Goal: Information Seeking & Learning: Find specific page/section

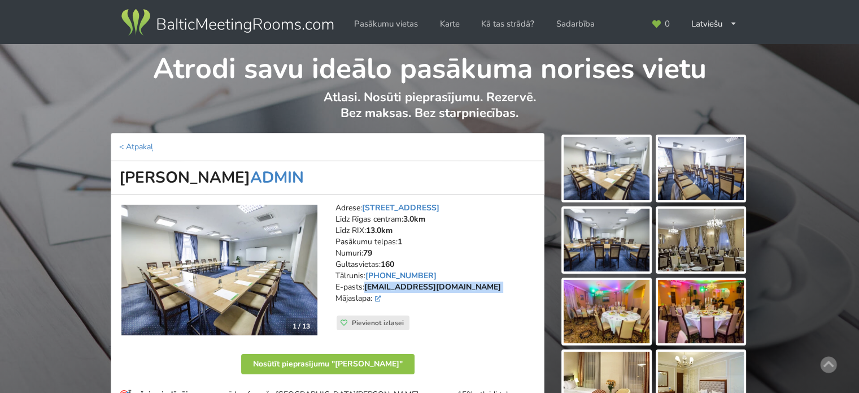
drag, startPoint x: 124, startPoint y: 177, endPoint x: 229, endPoint y: 172, distance: 105.1
click at [229, 172] on h1 "Gertrude Hotel ADMIN" at bounding box center [328, 177] width 434 height 33
copy h1 "Gertrude Hotel"
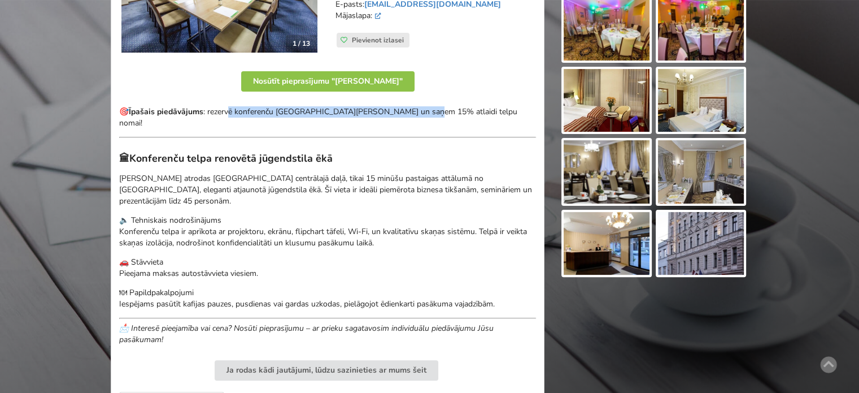
drag, startPoint x: 299, startPoint y: 108, endPoint x: 438, endPoint y: 108, distance: 139.5
click at [435, 108] on p "🎯 Īpašais piedāvājums : rezervē konferenču telpu Gertrude Hotel un saņem 15% at…" at bounding box center [327, 117] width 417 height 23
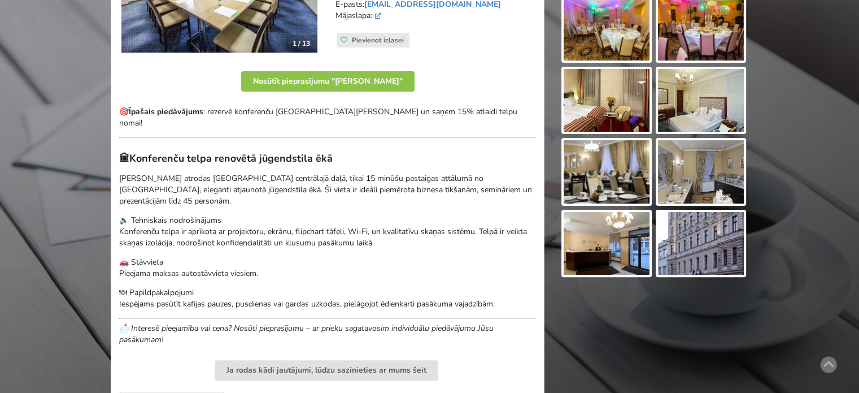
click at [438, 108] on p "🎯 Īpašais piedāvājums : rezervē konferenču telpu Gertrude Hotel un saņem 15% at…" at bounding box center [327, 117] width 417 height 23
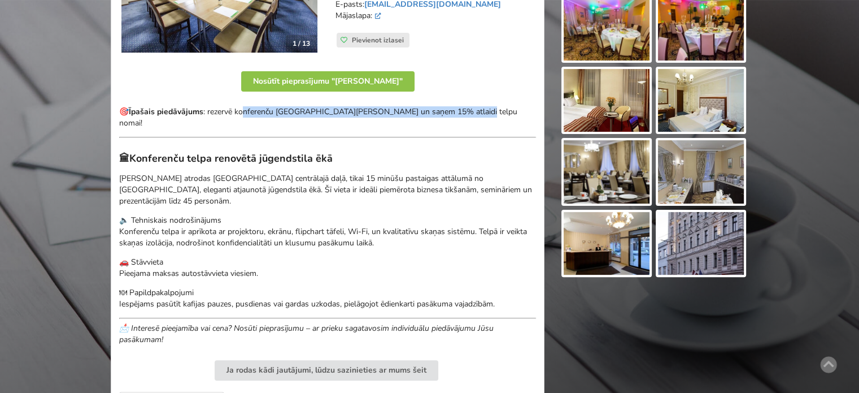
drag, startPoint x: 468, startPoint y: 115, endPoint x: 245, endPoint y: 105, distance: 223.3
click at [245, 106] on p "🎯 Īpašais piedāvājums : rezervē konferenču telpu Gertrude Hotel un saņem 15% at…" at bounding box center [327, 117] width 417 height 23
drag, startPoint x: 245, startPoint y: 105, endPoint x: 216, endPoint y: 108, distance: 28.9
click at [244, 106] on p "🎯 Īpašais piedāvājums : rezervē konferenču telpu Gertrude Hotel un saņem 15% at…" at bounding box center [327, 117] width 417 height 23
drag, startPoint x: 295, startPoint y: 115, endPoint x: 446, endPoint y: 117, distance: 150.3
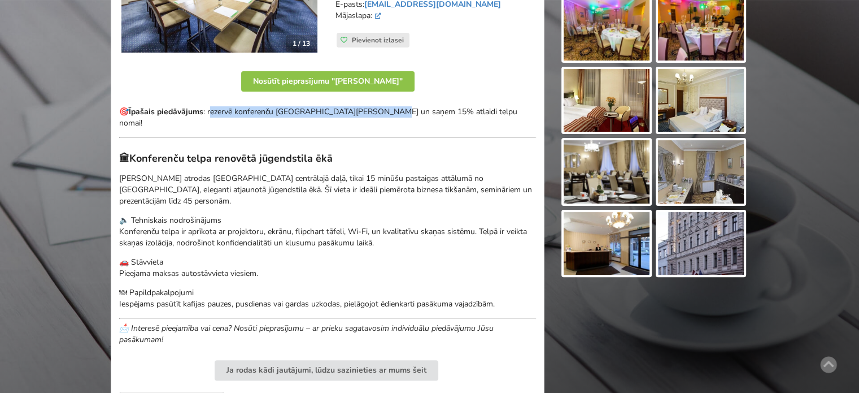
click at [426, 117] on div "🎯 Īpašais piedāvājums : rezervē konferenču telpu Gertrude Hotel un saņem 15% at…" at bounding box center [327, 225] width 417 height 239
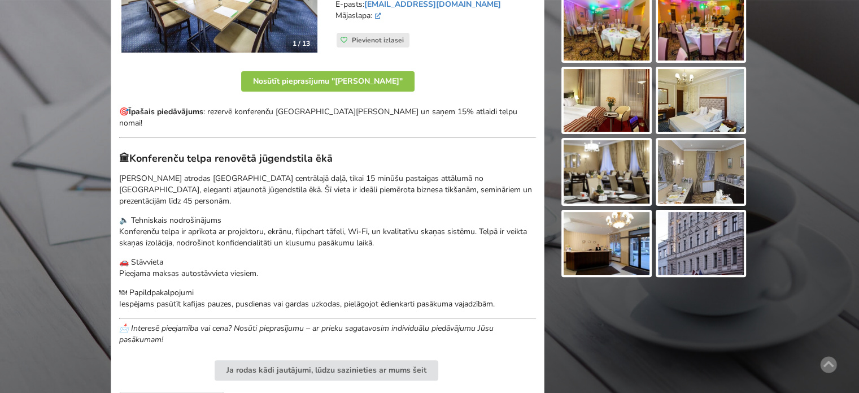
drag, startPoint x: 448, startPoint y: 117, endPoint x: 488, endPoint y: 114, distance: 40.3
click at [451, 117] on div "🎯 Īpašais piedāvājums : rezervē konferenču telpu Gertrude Hotel un saņem 15% at…" at bounding box center [327, 225] width 417 height 239
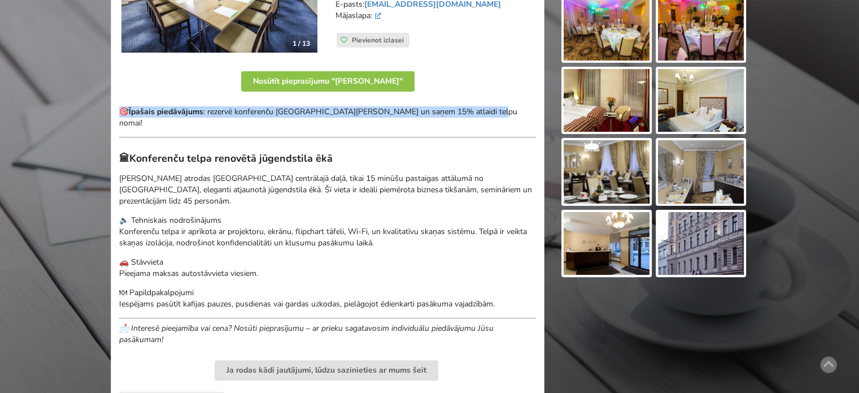
drag, startPoint x: 488, startPoint y: 112, endPoint x: 115, endPoint y: 108, distance: 372.8
click at [115, 108] on div "1 / 13 Adrese: Ģertrūdes iela 70, Rīga Līdz Rīgas centram: 3.0km Līdz RIX: 13.0…" at bounding box center [328, 251] width 434 height 679
click at [211, 107] on p "🎯 Īpašais piedāvājums : rezervē konferenču telpu Gertrude Hotel un saņem 15% at…" at bounding box center [327, 117] width 417 height 23
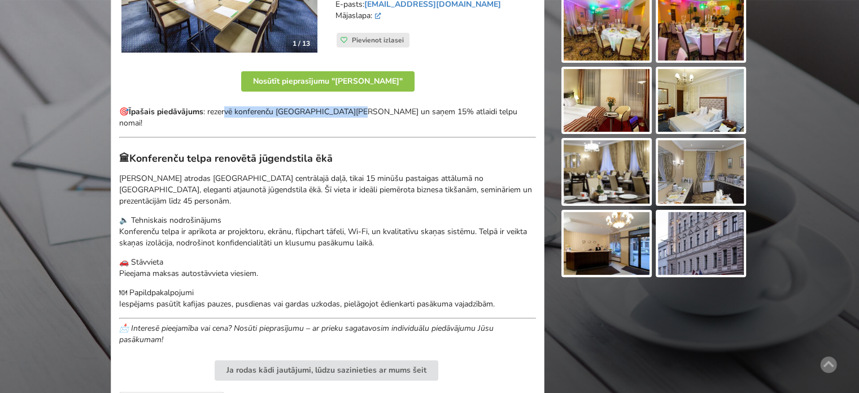
drag, startPoint x: 226, startPoint y: 111, endPoint x: 356, endPoint y: 112, distance: 129.9
click at [356, 112] on p "🎯 Īpašais piedāvājums : rezervē konferenču telpu Gertrude Hotel un saņem 15% at…" at bounding box center [327, 117] width 417 height 23
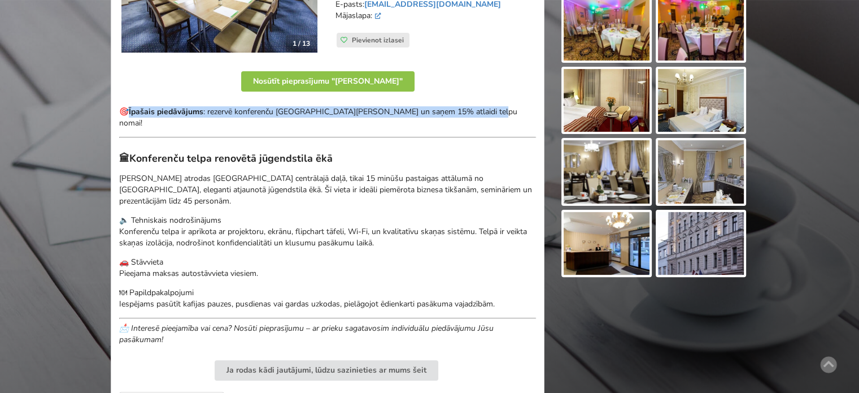
drag, startPoint x: 479, startPoint y: 112, endPoint x: 127, endPoint y: 112, distance: 352.4
click at [127, 112] on p "🎯 Īpašais piedāvājums : rezervē konferenču telpu Gertrude Hotel un saņem 15% at…" at bounding box center [327, 117] width 417 height 23
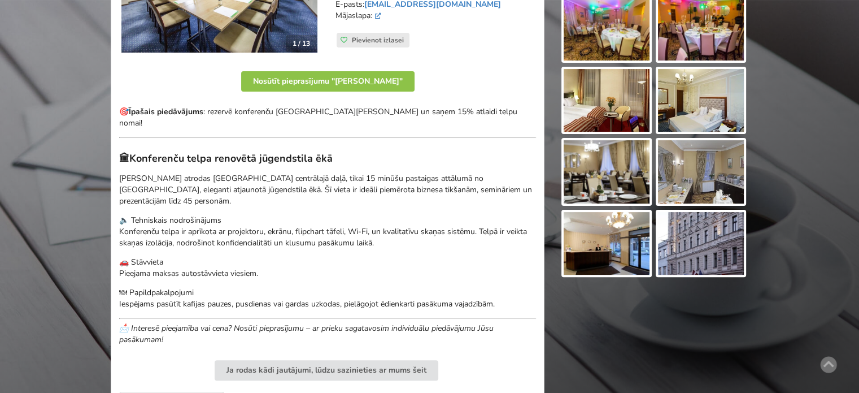
click at [120, 112] on p "🎯 Īpašais piedāvājums : rezervē konferenču telpu Gertrude Hotel un saņem 15% at…" at bounding box center [327, 117] width 417 height 23
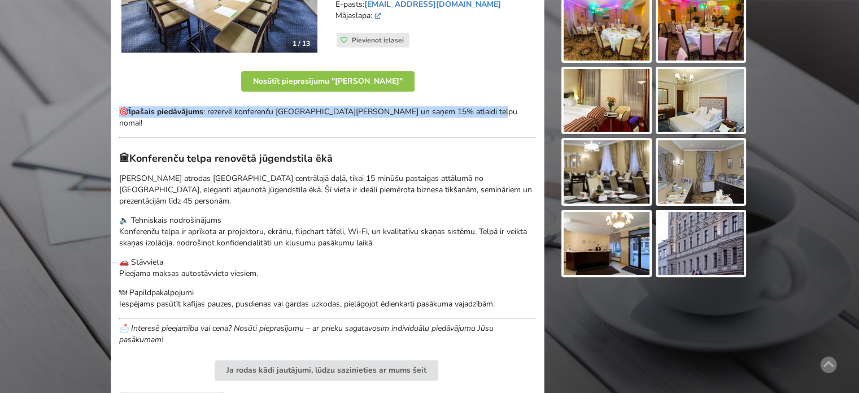
drag, startPoint x: 116, startPoint y: 111, endPoint x: 500, endPoint y: 110, distance: 384.0
click at [500, 110] on div "1 / 13 Adrese: Ģertrūdes iela 70, Rīga Līdz Rīgas centram: 3.0km Līdz RIX: 13.0…" at bounding box center [328, 251] width 434 height 679
click at [500, 110] on p "🎯 Īpašais piedāvājums : rezervē konferenču telpu Gertrude Hotel un saņem 15% at…" at bounding box center [327, 117] width 417 height 23
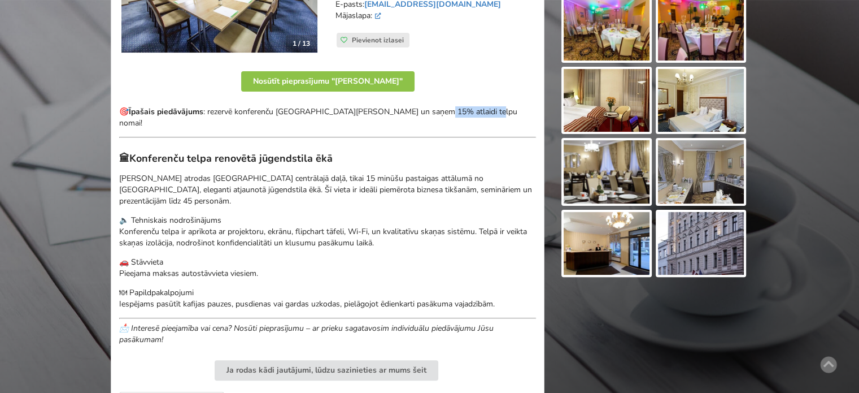
drag, startPoint x: 425, startPoint y: 110, endPoint x: 511, endPoint y: 110, distance: 85.8
click at [483, 110] on p "🎯 Īpašais piedāvājums : rezervē konferenču telpu Gertrude Hotel un saņem 15% at…" at bounding box center [327, 117] width 417 height 23
click at [511, 110] on p "🎯 Īpašais piedāvājums : rezervē konferenču telpu Gertrude Hotel un saņem 15% at…" at bounding box center [327, 117] width 417 height 23
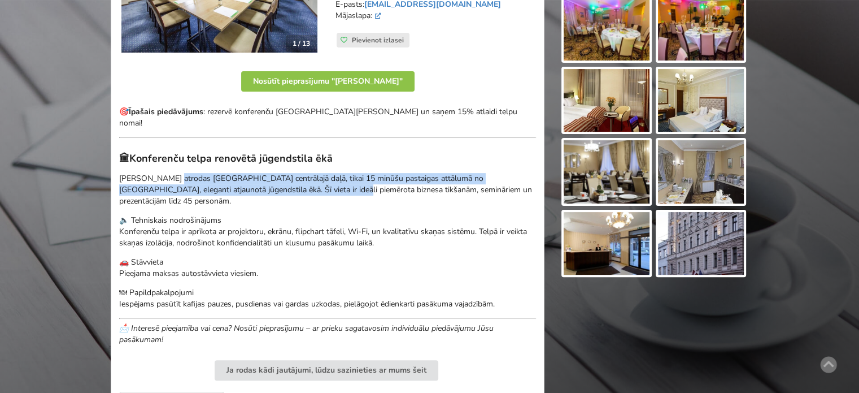
drag, startPoint x: 173, startPoint y: 155, endPoint x: 316, endPoint y: 181, distance: 145.7
click at [308, 179] on div "🎯 Īpašais piedāvājums : rezervē konferenču telpu Gertrude Hotel un saņem 15% at…" at bounding box center [327, 225] width 417 height 239
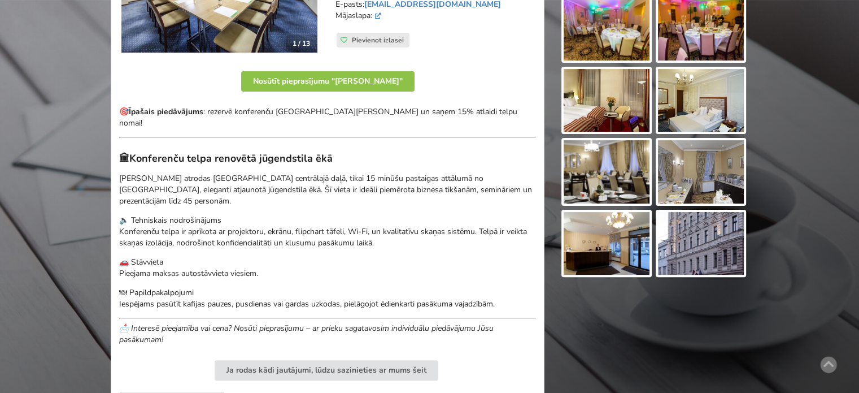
click at [316, 181] on p "Gertrude Hotel atrodas Rīgas centrālajā daļā, tikai 15 minūšu pastaigas attālum…" at bounding box center [327, 190] width 417 height 34
drag, startPoint x: 206, startPoint y: 139, endPoint x: 334, endPoint y: 155, distance: 128.6
click at [329, 153] on div "🎯 Īpašais piedāvājums : rezervē konferenču telpu Gertrude Hotel un saņem 15% at…" at bounding box center [327, 225] width 417 height 239
click at [334, 155] on div "🎯 Īpašais piedāvājums : rezervē konferenču telpu Gertrude Hotel un saņem 15% at…" at bounding box center [327, 225] width 417 height 239
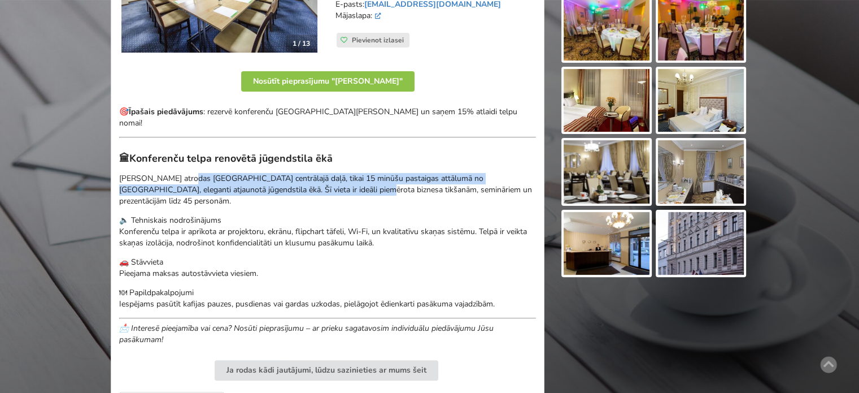
drag, startPoint x: 200, startPoint y: 160, endPoint x: 163, endPoint y: 149, distance: 38.2
click at [163, 149] on div "🎯 Īpašais piedāvājums : rezervē konferenču telpu Gertrude Hotel un saņem 15% at…" at bounding box center [327, 225] width 417 height 239
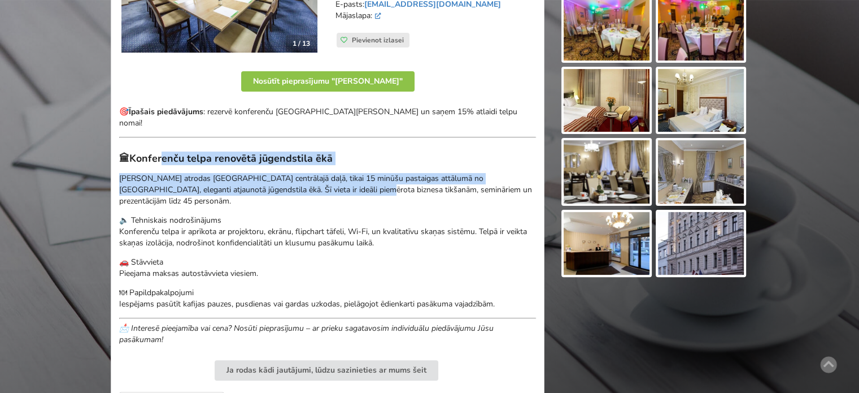
click at [163, 151] on strong "Konferenču telpa renovētā jūgendstila ēkā" at bounding box center [230, 158] width 203 height 14
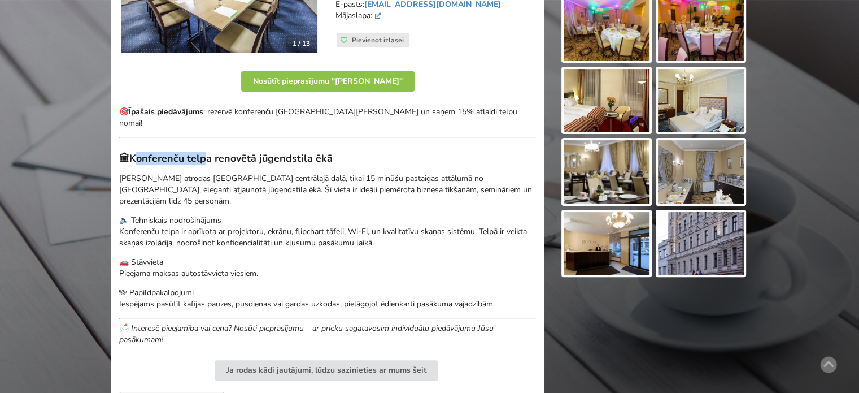
drag, startPoint x: 139, startPoint y: 142, endPoint x: 283, endPoint y: 160, distance: 144.7
click at [283, 160] on div "🎯 Īpašais piedāvājums : rezervē konferenču telpu Gertrude Hotel un saņem 15% at…" at bounding box center [327, 225] width 417 height 239
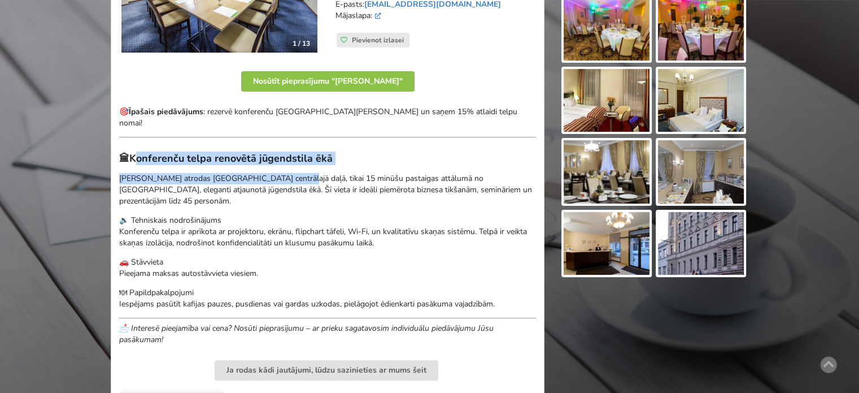
click at [283, 173] on p "Gertrude Hotel atrodas Rīgas centrālajā daļā, tikai 15 minūšu pastaigas attālum…" at bounding box center [327, 190] width 417 height 34
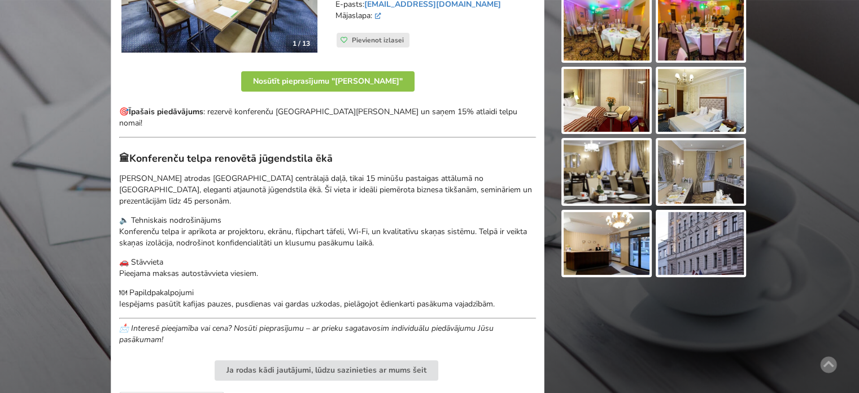
drag, startPoint x: 285, startPoint y: 248, endPoint x: 295, endPoint y: 248, distance: 10.2
click at [295, 256] on p "🚗 Stāvvieta Pieejama maksas autostāvvieta viesiem." at bounding box center [327, 267] width 417 height 23
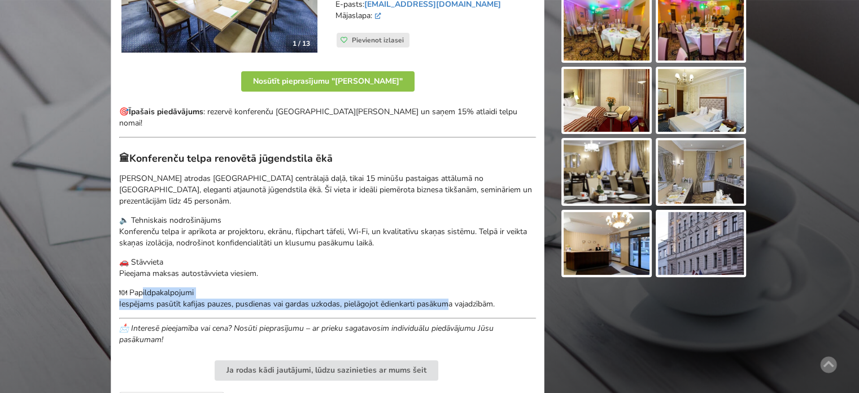
drag, startPoint x: 163, startPoint y: 268, endPoint x: 448, endPoint y: 278, distance: 285.4
click at [446, 287] on p "🍽 Papildpakalpojumi Iespējams pasūtīt kafijas pauzes, pusdienas vai gardas uzko…" at bounding box center [327, 298] width 417 height 23
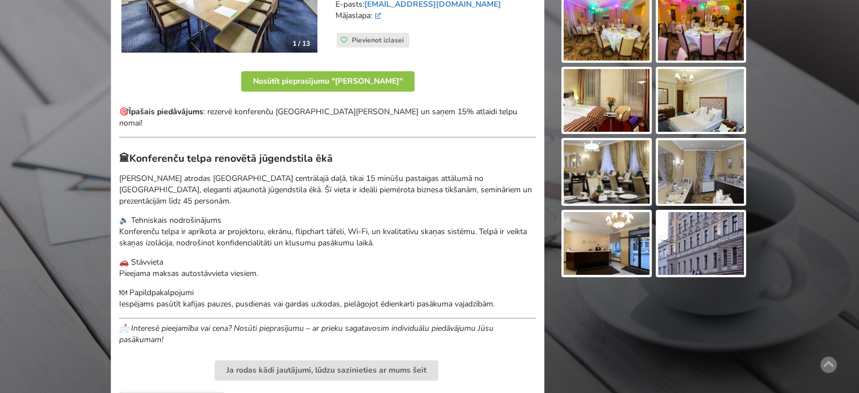
click at [466, 287] on p "🍽 Papildpakalpojumi Iespējams pasūtīt kafijas pauzes, pusdienas vai gardas uzko…" at bounding box center [327, 298] width 417 height 23
drag, startPoint x: 487, startPoint y: 280, endPoint x: 226, endPoint y: 281, distance: 260.9
click at [226, 287] on p "🍽 Papildpakalpojumi Iespējams pasūtīt kafijas pauzes, pusdienas vai gardas uzko…" at bounding box center [327, 298] width 417 height 23
click at [245, 215] on p "🔈 Tehniskais nodrošinājums Konferenču telpa ir aprīkota ar projektoru, ekrānu, …" at bounding box center [327, 232] width 417 height 34
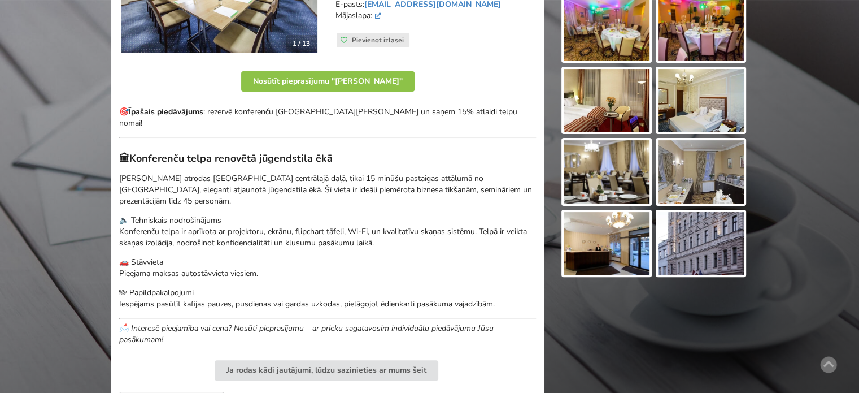
click at [256, 215] on p "🔈 Tehniskais nodrošinājums Konferenču telpa ir aprīkota ar projektoru, ekrānu, …" at bounding box center [327, 232] width 417 height 34
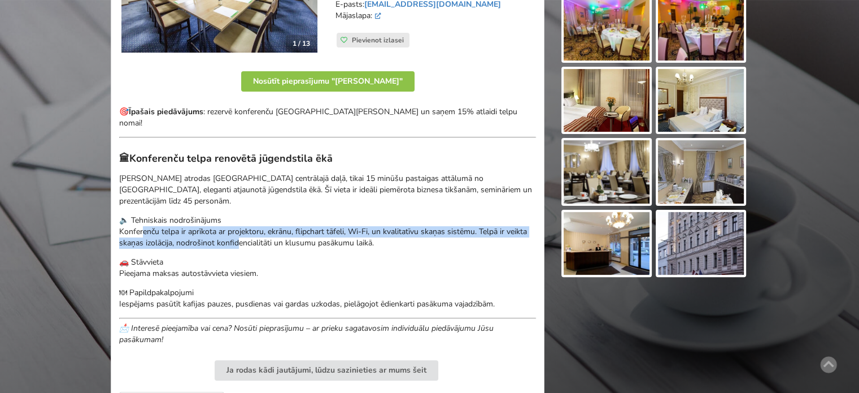
drag, startPoint x: 154, startPoint y: 210, endPoint x: 119, endPoint y: 207, distance: 34.5
click at [127, 215] on p "🔈 Tehniskais nodrošinājums Konferenču telpa ir aprīkota ar projektoru, ekrānu, …" at bounding box center [327, 232] width 417 height 34
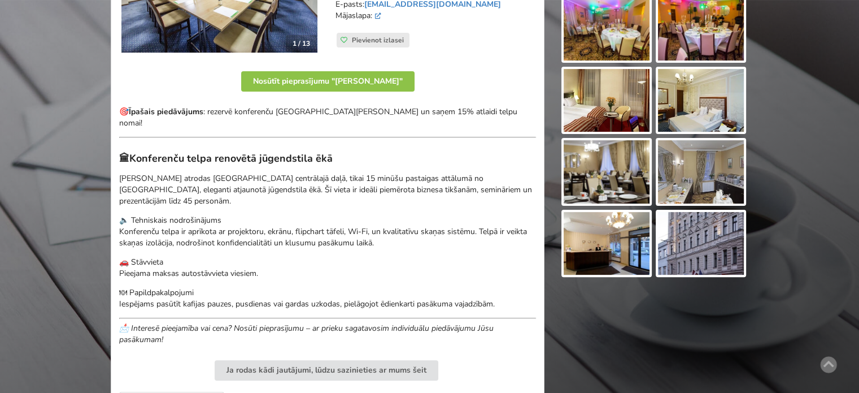
click at [113, 207] on div "1 / 13 Adrese: Ģertrūdes iela 70, Rīga Līdz Rīgas centram: 3.0km Līdz RIX: 13.0…" at bounding box center [328, 251] width 434 height 679
drag, startPoint x: 150, startPoint y: 198, endPoint x: 397, endPoint y: 215, distance: 247.9
click at [395, 215] on p "🔈 Tehniskais nodrošinājums Konferenču telpa ir aprīkota ar projektoru, ekrānu, …" at bounding box center [327, 232] width 417 height 34
click at [407, 216] on p "🔈 Tehniskais nodrošinājums Konferenču telpa ir aprīkota ar projektoru, ekrānu, …" at bounding box center [327, 232] width 417 height 34
drag, startPoint x: 294, startPoint y: 228, endPoint x: 160, endPoint y: 225, distance: 133.9
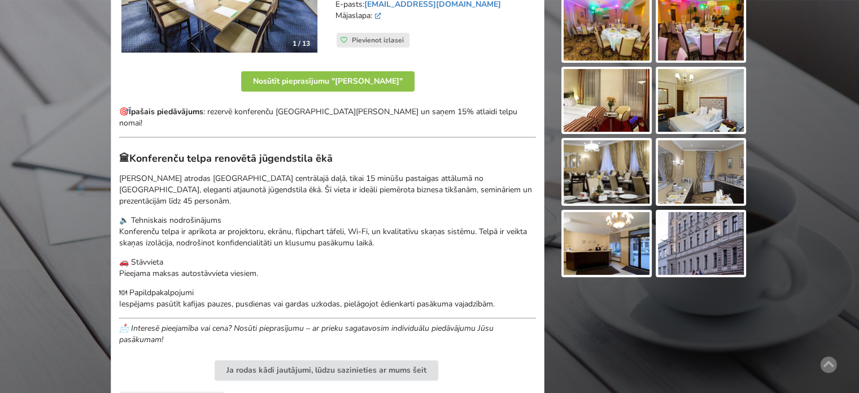
click at [201, 225] on div "🎯 Īpašais piedāvājums : rezervē konferenču telpu Gertrude Hotel un saņem 15% at…" at bounding box center [327, 225] width 417 height 239
click at [147, 225] on p "🔈 Tehniskais nodrošinājums Konferenču telpa ir aprīkota ar projektoru, ekrānu, …" at bounding box center [327, 232] width 417 height 34
click at [345, 173] on p "Gertrude Hotel atrodas Rīgas centrālajā daļā, tikai 15 minūšu pastaigas attālum…" at bounding box center [327, 190] width 417 height 34
drag, startPoint x: 354, startPoint y: 173, endPoint x: 380, endPoint y: 178, distance: 26.4
click at [355, 174] on p "Gertrude Hotel atrodas Rīgas centrālajā daļā, tikai 15 minūšu pastaigas attālum…" at bounding box center [327, 190] width 417 height 34
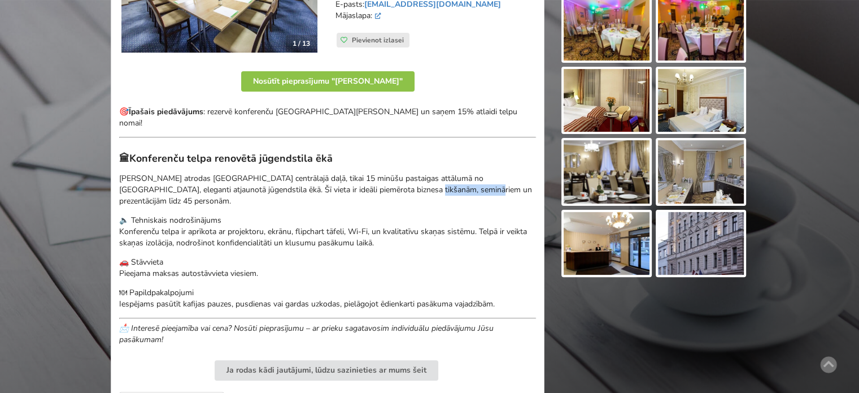
drag, startPoint x: 430, startPoint y: 178, endPoint x: 245, endPoint y: 178, distance: 184.7
click at [300, 178] on p "Gertrude Hotel atrodas Rīgas centrālajā daļā, tikai 15 minūšu pastaigas attālum…" at bounding box center [327, 190] width 417 height 34
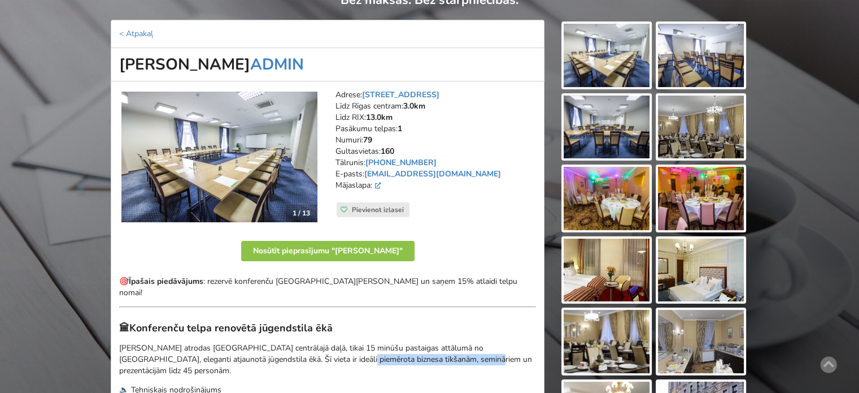
scroll to position [0, 0]
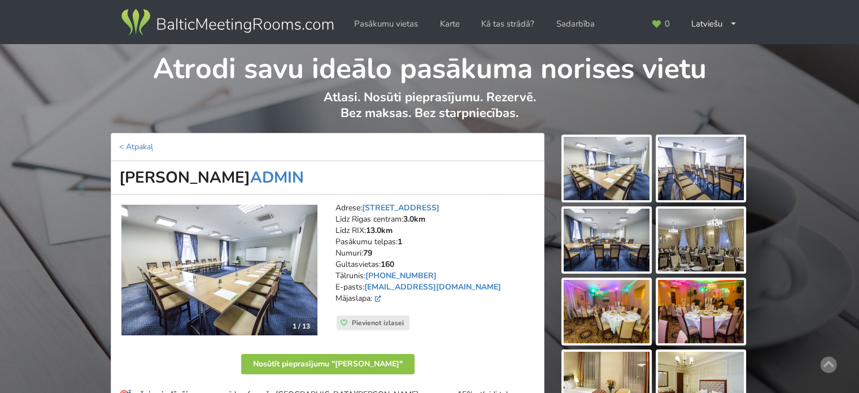
click at [379, 296] on icon at bounding box center [377, 298] width 7 height 6
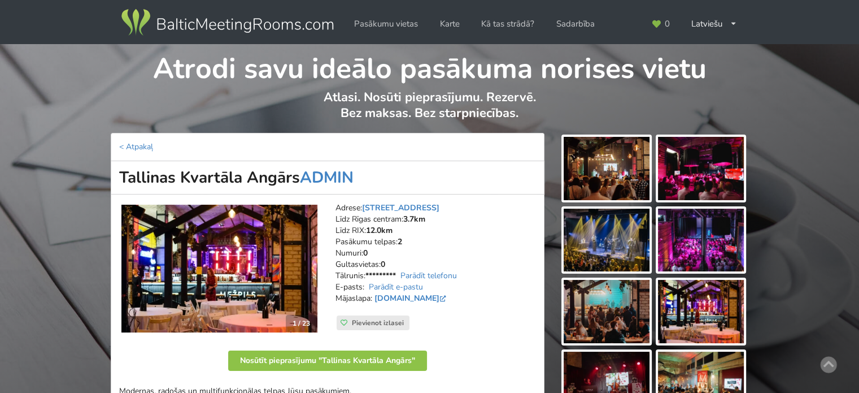
click at [191, 29] on img at bounding box center [227, 23] width 216 height 32
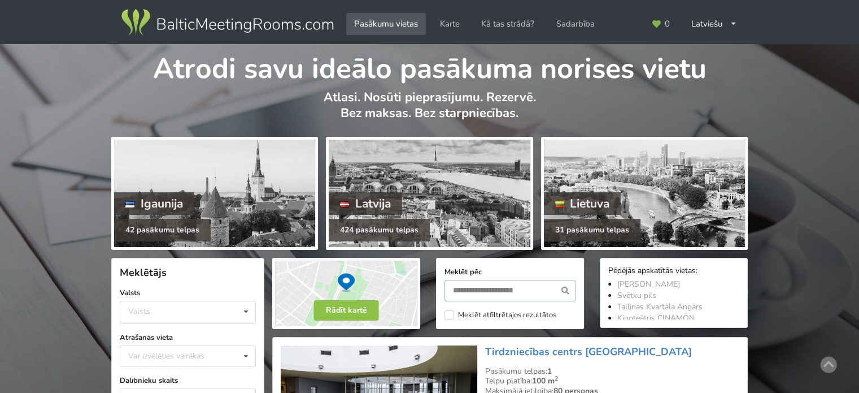
click at [535, 292] on input "text" at bounding box center [509, 290] width 131 height 21
type input "**********"
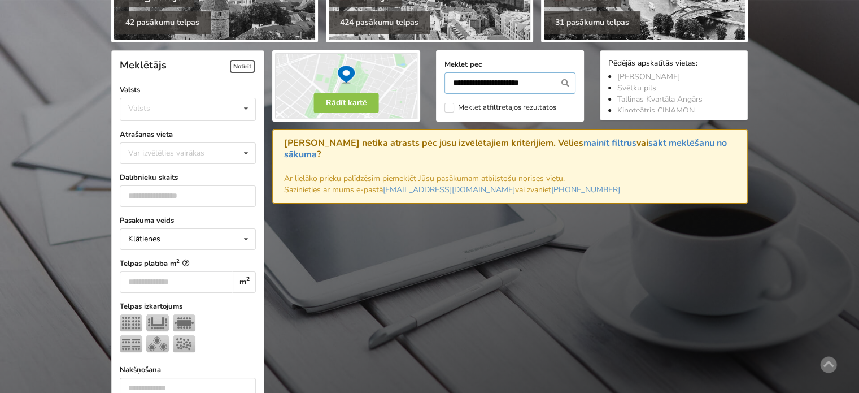
scroll to position [253, 0]
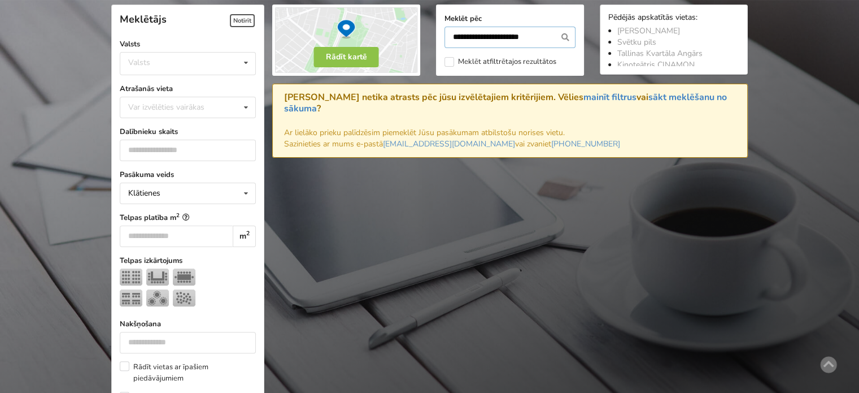
drag, startPoint x: 538, startPoint y: 35, endPoint x: 500, endPoint y: 38, distance: 37.9
click at [500, 38] on input "**********" at bounding box center [509, 37] width 131 height 21
type input "**********"
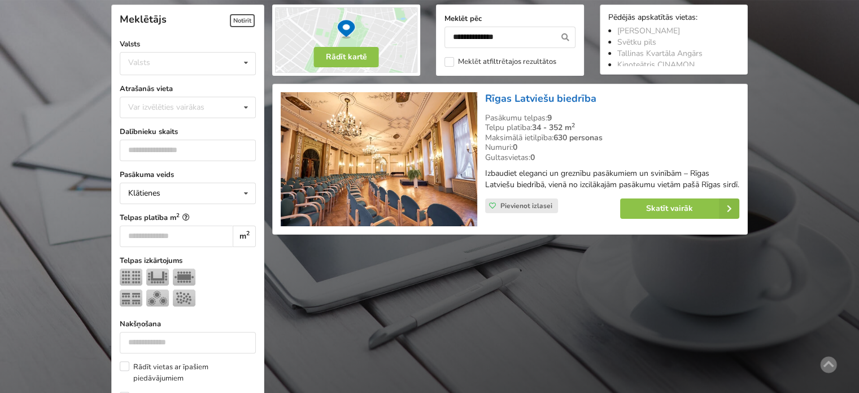
click at [523, 98] on link "Rīgas Latviešu biedrība" at bounding box center [540, 98] width 111 height 14
